Goal: Information Seeking & Learning: Learn about a topic

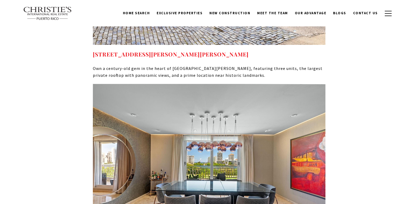
click at [340, 14] on span "Blogs" at bounding box center [339, 13] width 13 height 4
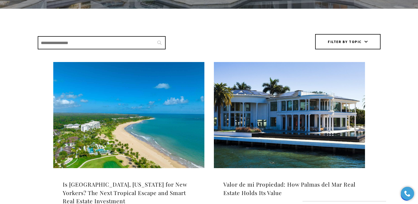
scroll to position [138, 0]
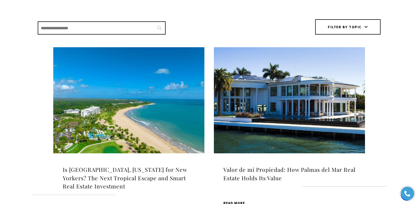
drag, startPoint x: 420, startPoint y: 25, endPoint x: 422, endPoint y: 45, distance: 20.3
click at [132, 104] on img at bounding box center [128, 100] width 151 height 106
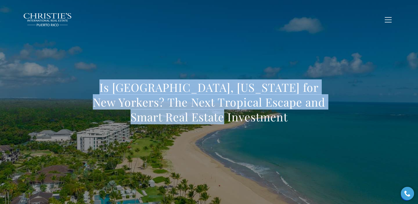
drag, startPoint x: 94, startPoint y: 84, endPoint x: 243, endPoint y: 118, distance: 153.7
click at [243, 118] on h1 "Is [GEOGRAPHIC_DATA], [US_STATE] for New Yorkers? The Next Tropical Escape and …" at bounding box center [209, 102] width 233 height 44
copy h1 "Is [GEOGRAPHIC_DATA], [US_STATE] for New Yorkers? The Next Tropical Escape and …"
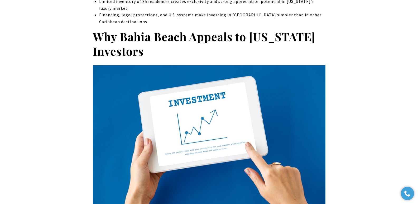
scroll to position [368, 0]
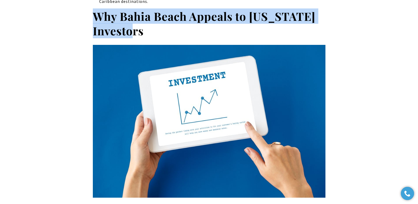
drag, startPoint x: 94, startPoint y: 19, endPoint x: 146, endPoint y: 36, distance: 54.2
click at [146, 36] on h2 "Why Bahia Beach Appeals to New York Investors" at bounding box center [209, 24] width 233 height 30
copy strong "Why Bahia Beach Appeals to New York Investors"
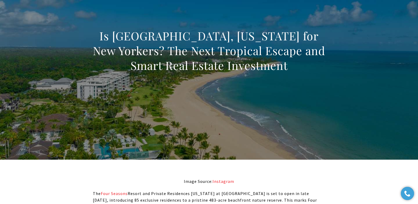
scroll to position [0, 0]
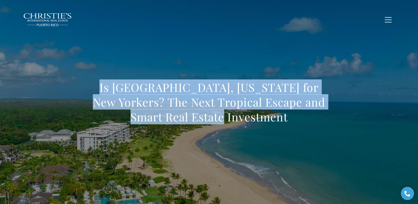
drag, startPoint x: 201, startPoint y: 106, endPoint x: 240, endPoint y: 113, distance: 39.7
click at [240, 113] on div "Is [GEOGRAPHIC_DATA], [US_STATE] for New Yorkers? The Next Tropical Escape and …" at bounding box center [209, 105] width 369 height 158
copy h1 "Is [GEOGRAPHIC_DATA], [US_STATE] for New Yorkers? The Next Tropical Escape and …"
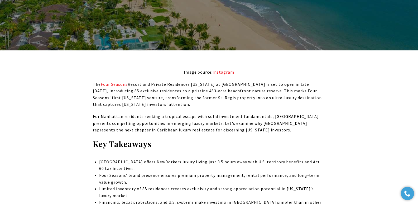
scroll to position [174, 0]
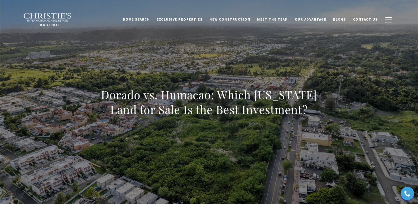
scroll to position [681, 0]
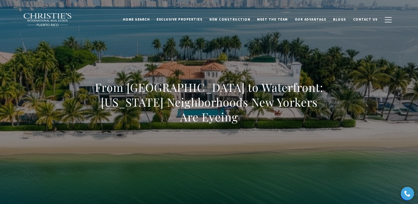
click at [227, 139] on div "From Wall Street to Waterfront: Puerto Rico Neighborhoods New Yorkers Are Eyeing" at bounding box center [209, 105] width 369 height 158
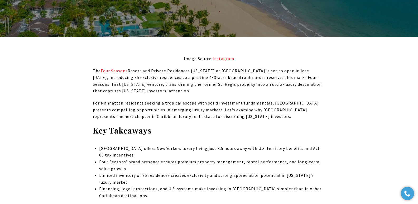
scroll to position [174, 0]
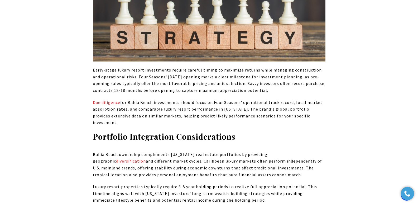
scroll to position [2817, 0]
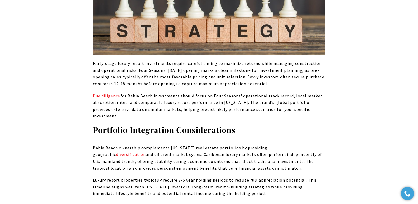
click at [178, 87] on p "Early-stage luxury resort investments require careful timing to maximize return…" at bounding box center [209, 73] width 233 height 27
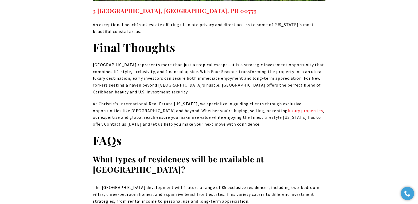
scroll to position [3984, 0]
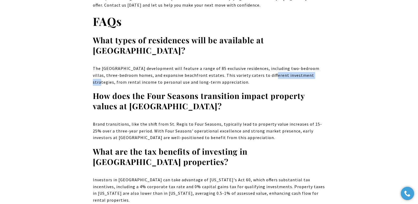
drag, startPoint x: 301, startPoint y: 104, endPoint x: 258, endPoint y: 102, distance: 42.5
click at [258, 85] on p "The Bahia Beach development will feature a range of 85 exclusive residences, in…" at bounding box center [209, 75] width 233 height 20
copy p "investment strategies"
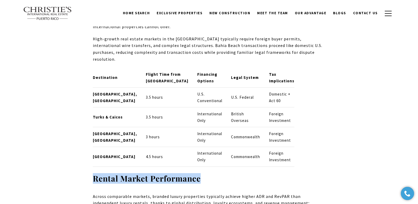
drag, startPoint x: 93, startPoint y: 145, endPoint x: 203, endPoint y: 146, distance: 109.4
click at [203, 173] on h3 "Rental Market Performance" at bounding box center [209, 178] width 233 height 10
copy strong "Rental Market Performance"
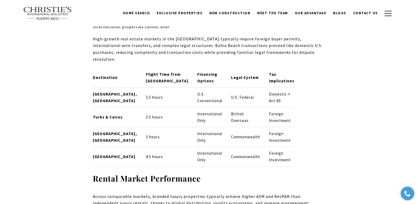
click at [330, 78] on div "Image Source: Instagram The Four Seasons Resort and Private Residences Puerto R…" at bounding box center [209, 108] width 369 height 4020
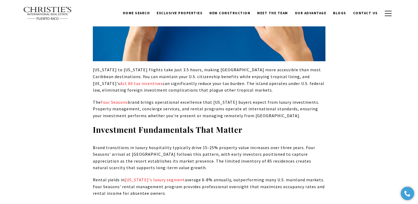
scroll to position [959, 0]
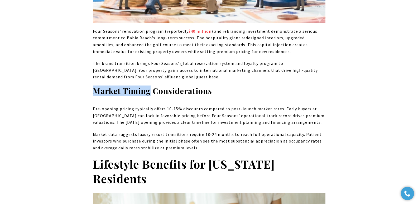
drag, startPoint x: 94, startPoint y: 86, endPoint x: 151, endPoint y: 85, distance: 57.2
click at [151, 85] on strong "Market Timing Considerations" at bounding box center [152, 90] width 119 height 11
copy strong "Market Timing"
click at [202, 60] on p "The brand transition brings Four Seasons' global reservation system and loyalty…" at bounding box center [209, 70] width 233 height 20
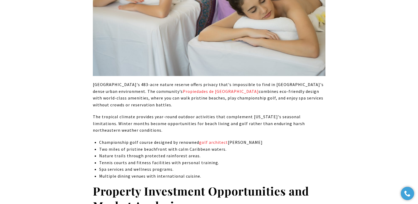
scroll to position [2861, 0]
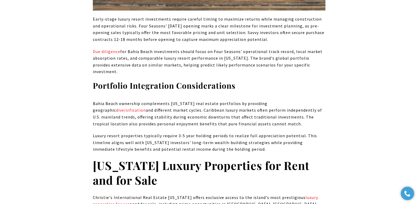
click at [212, 75] on p "Due diligence for Bahia Beach investments should focus on Four Seasons' operati…" at bounding box center [209, 61] width 233 height 27
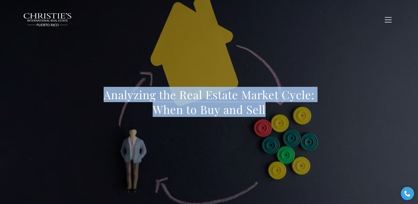
drag, startPoint x: 100, startPoint y: 99, endPoint x: 280, endPoint y: 121, distance: 181.4
click at [280, 121] on div "Analyzing the Real Estate Market Cycle: When to Buy and Sell" at bounding box center [209, 105] width 233 height 36
click at [64, 63] on div "Analyzing the Real Estate Market Cycle: When to Buy and Sell" at bounding box center [209, 105] width 369 height 158
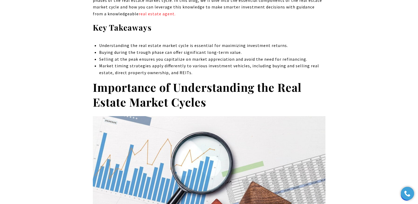
scroll to position [446, 0]
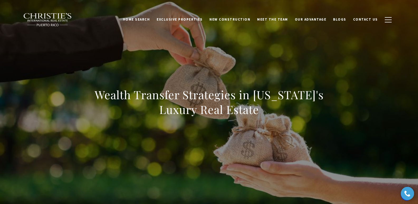
drag, startPoint x: 119, startPoint y: 98, endPoint x: 285, endPoint y: 115, distance: 166.3
click at [285, 115] on div "Wealth Transfer Strategies in Puerto Rico's Luxury Real Estate" at bounding box center [209, 105] width 369 height 158
copy h1 "Wealth Transfer Strategies in Puerto Rico's Luxury Real Estate"
click at [233, 62] on div "Wealth Transfer Strategies in Puerto Rico's Luxury Real Estate" at bounding box center [209, 105] width 369 height 158
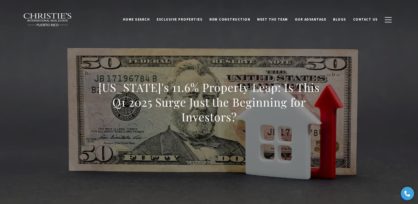
click at [171, 121] on h1 "[US_STATE]'s 11.6% Property Leap: Is This Q1 2025 Surge Just the Beginning for …" at bounding box center [209, 102] width 233 height 44
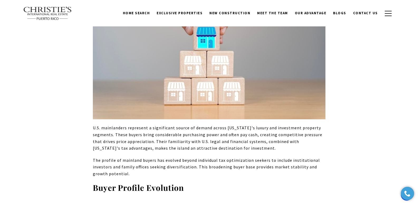
scroll to position [1980, 0]
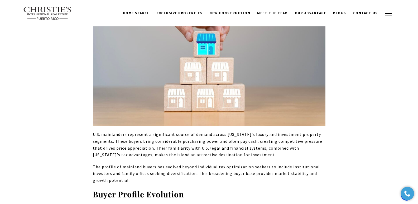
click at [149, 141] on p "U.S. mainlanders represent a significant source of demand across [US_STATE]'s l…" at bounding box center [209, 144] width 233 height 27
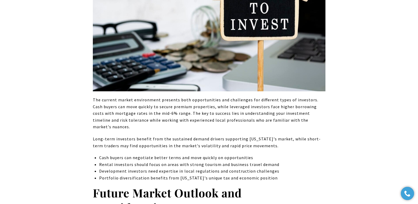
scroll to position [2723, 0]
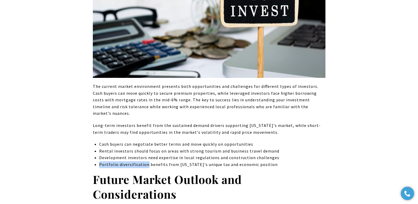
drag, startPoint x: 99, startPoint y: 144, endPoint x: 146, endPoint y: 145, distance: 47.2
click at [146, 161] on li "Portfolio diversification benefits from [US_STATE]'s unique tax and economic po…" at bounding box center [212, 164] width 226 height 7
copy li "Portfolio diversification"
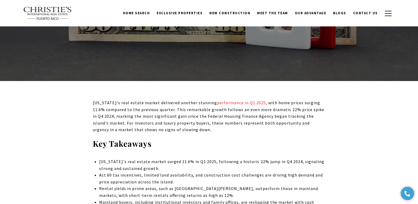
scroll to position [0, 0]
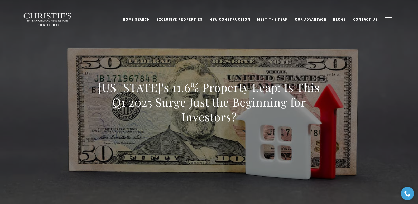
drag, startPoint x: 172, startPoint y: 103, endPoint x: 294, endPoint y: 117, distance: 123.2
click at [294, 117] on div "[US_STATE]'s 11.6% Property Leap: Is This Q1 2025 Surge Just the Beginning for …" at bounding box center [209, 105] width 369 height 158
copy h1 "[US_STATE]'s 11.6% Property Leap: Is This Q1 2025 Surge Just the Beginning for …"
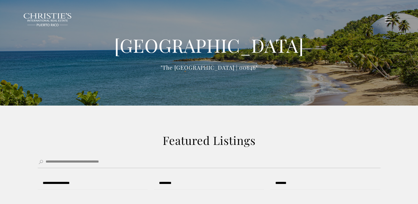
type input "**********"
type input "*********"
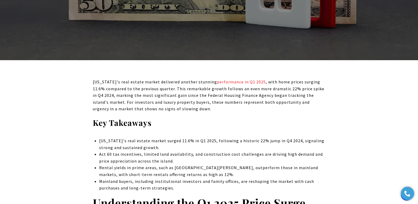
scroll to position [2765, 0]
